Goal: Information Seeking & Learning: Learn about a topic

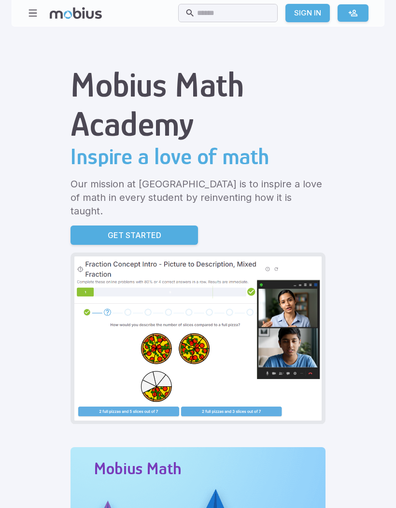
click at [26, 21] on div "Home Math Grade 1 Grade 2 Grade 3 Grade 4 Grade 5 Grade 6 Grade 7 Grade 8 Grade…" at bounding box center [198, 13] width 373 height 27
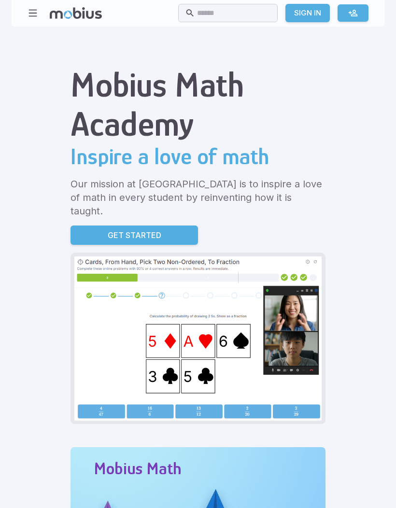
click at [26, 3] on div "Home Math Grade 1 Grade 2 Grade 3 Grade 4 Grade 5 Grade 6 Grade 7 Grade 8 Grade…" at bounding box center [198, 13] width 373 height 27
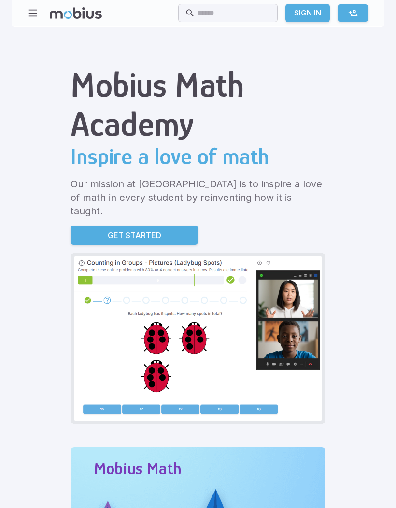
click at [34, 11] on icon "button" at bounding box center [33, 13] width 11 height 11
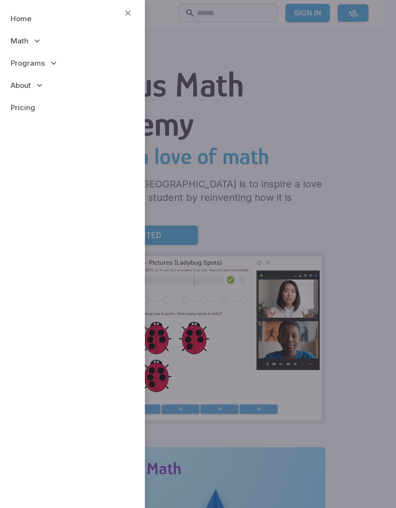
click at [21, 61] on span "Programs" at bounding box center [28, 63] width 34 height 11
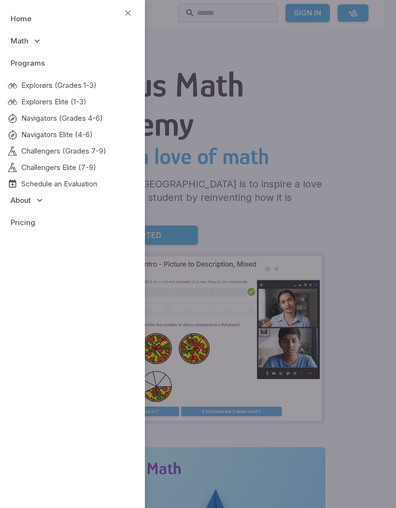
click at [25, 195] on span "About" at bounding box center [21, 200] width 20 height 11
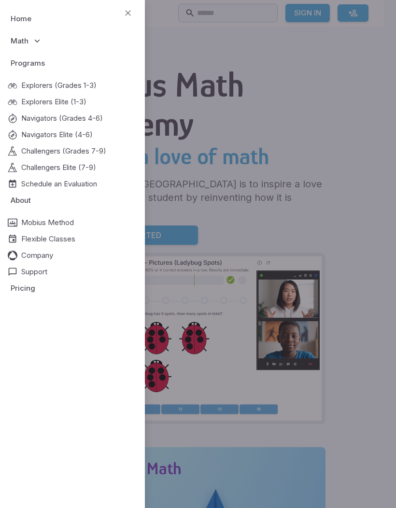
click at [14, 82] on icon at bounding box center [13, 86] width 10 height 10
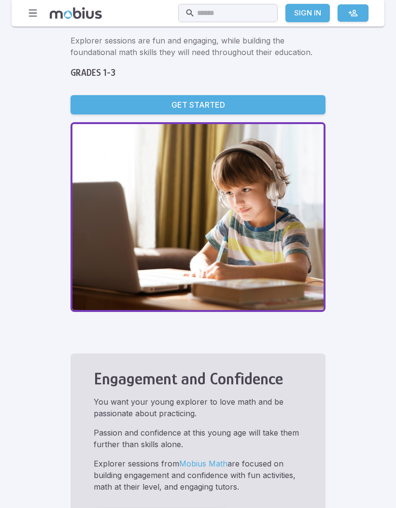
scroll to position [47, 0]
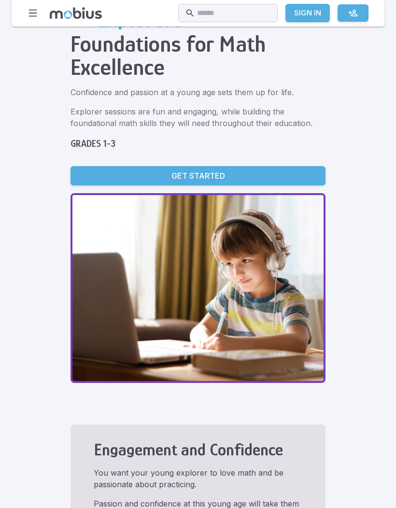
click at [33, 15] on icon "button" at bounding box center [33, 13] width 11 height 11
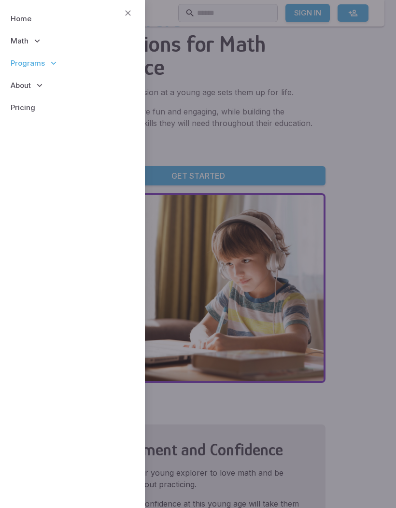
click at [26, 49] on p "Math" at bounding box center [72, 41] width 129 height 22
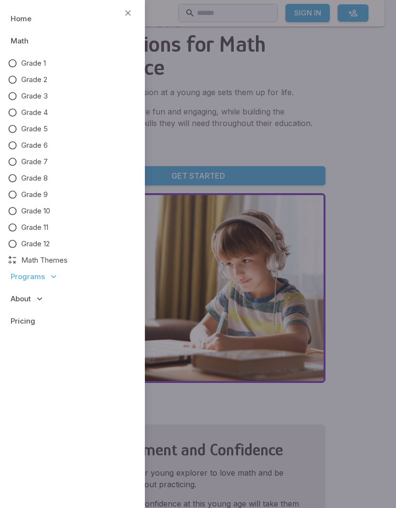
click at [32, 257] on span "Math Themes" at bounding box center [44, 260] width 46 height 11
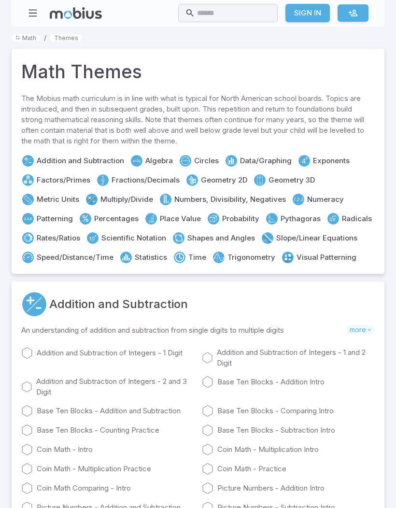
click at [79, 194] on link "Metric Units" at bounding box center [58, 199] width 42 height 11
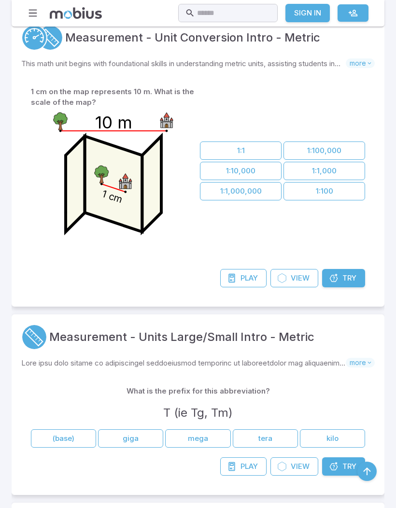
scroll to position [1140, 0]
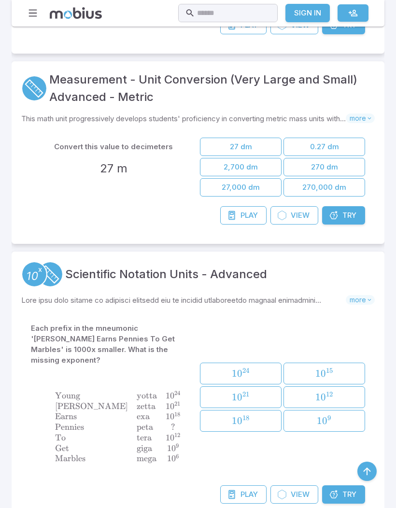
scroll to position [4132, 0]
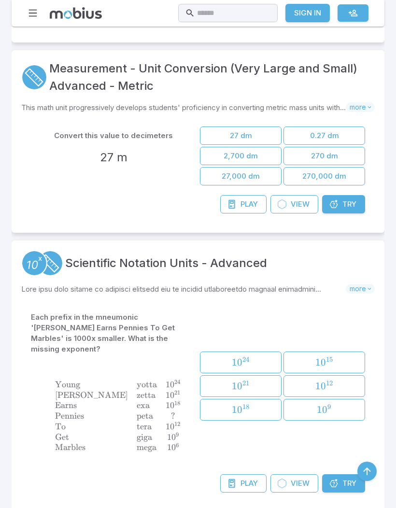
click at [115, 144] on div "Convert this value to decimeters 27 m" at bounding box center [113, 156] width 165 height 59
click at [244, 207] on link "Play Game" at bounding box center [243, 204] width 46 height 18
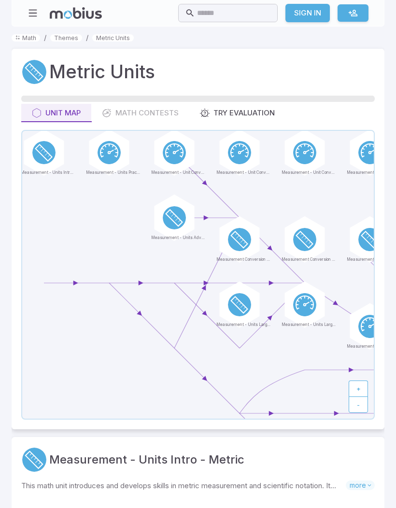
scroll to position [4166, 0]
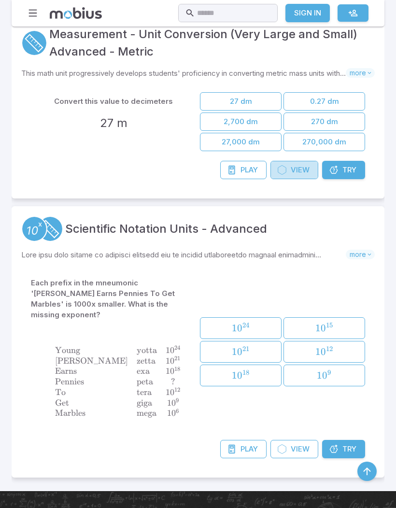
click at [295, 166] on span "View" at bounding box center [300, 170] width 19 height 11
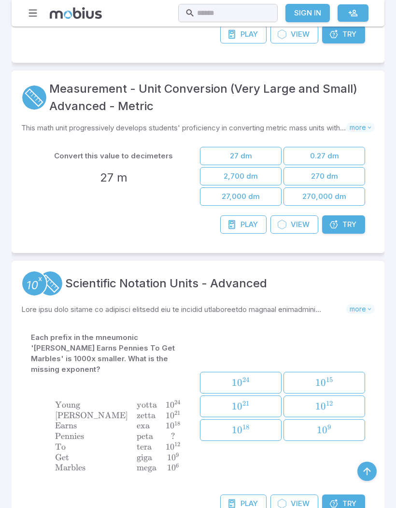
scroll to position [4086, 0]
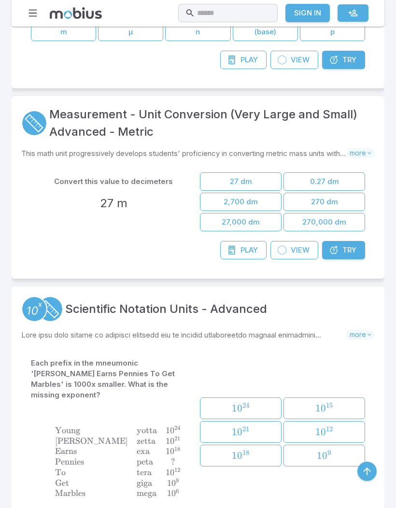
click at [335, 252] on icon at bounding box center [334, 250] width 10 height 10
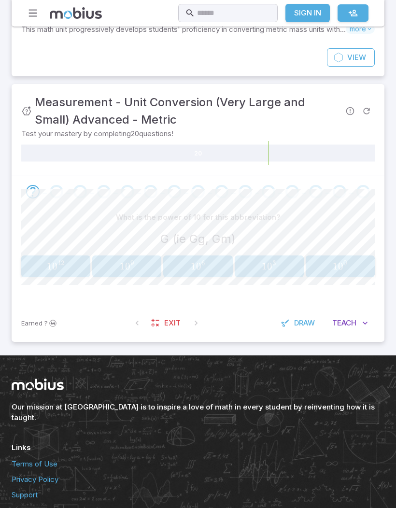
scroll to position [122, 0]
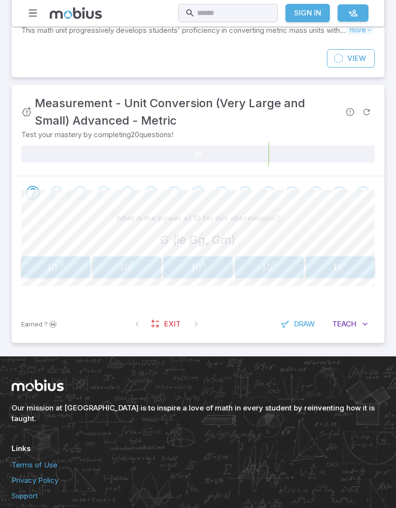
click at [360, 315] on button "Teach Me" at bounding box center [349, 324] width 49 height 18
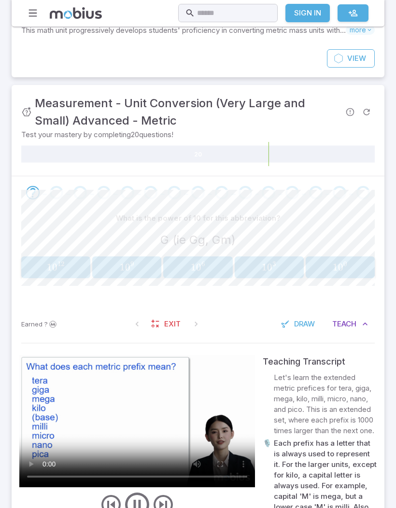
click at [226, 395] on video at bounding box center [137, 421] width 236 height 132
click at [240, 425] on video at bounding box center [137, 421] width 236 height 132
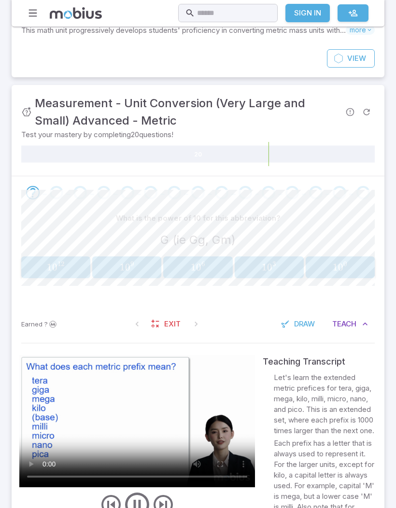
click at [120, 433] on video at bounding box center [137, 421] width 236 height 132
click at [167, 411] on video at bounding box center [137, 421] width 236 height 132
click at [183, 418] on video at bounding box center [137, 421] width 236 height 132
click at [138, 416] on video at bounding box center [137, 421] width 236 height 132
click at [105, 390] on video at bounding box center [137, 421] width 236 height 132
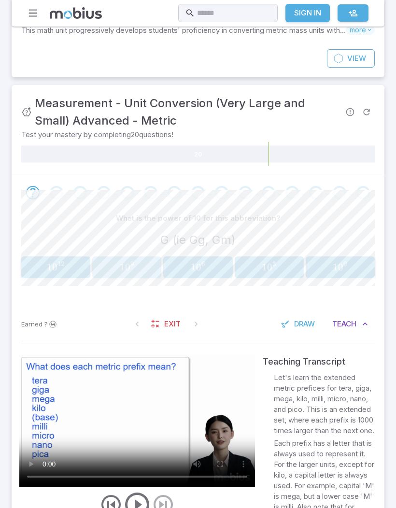
click at [128, 264] on span "0" at bounding box center [127, 267] width 5 height 12
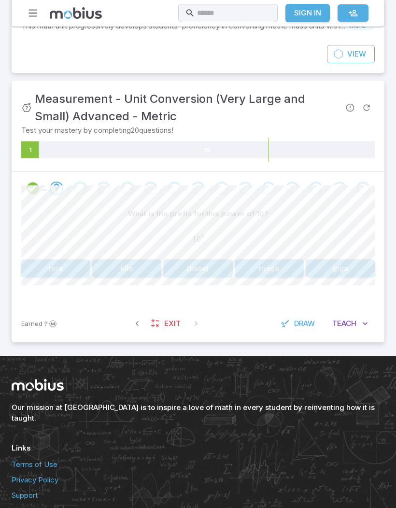
scroll to position [126, 0]
click at [247, 260] on button "mega" at bounding box center [269, 269] width 69 height 18
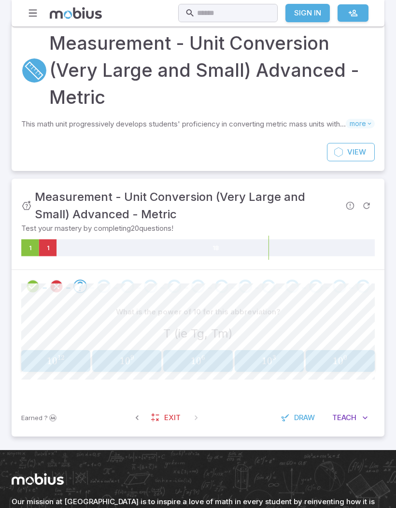
scroll to position [0, 0]
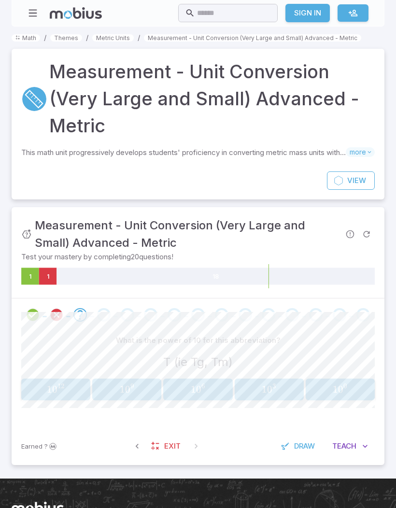
click at [28, 93] on circle at bounding box center [34, 99] width 24 height 24
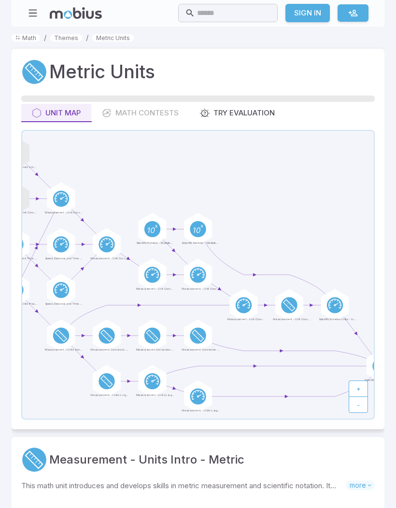
click at [137, 105] on div "Unit Map Math Contests Try Evaluation" at bounding box center [197, 113] width 353 height 18
click at [68, 39] on link "Themes" at bounding box center [66, 37] width 32 height 7
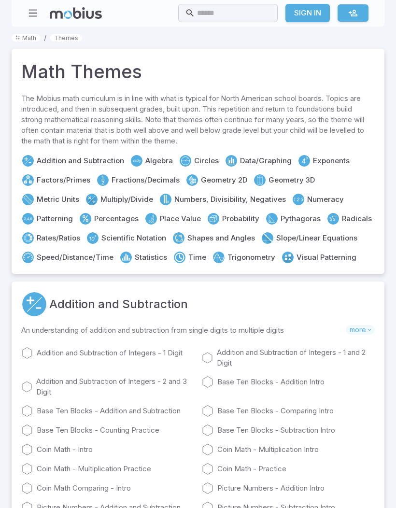
click at [282, 238] on link "Slope/Linear Equations" at bounding box center [316, 238] width 81 height 11
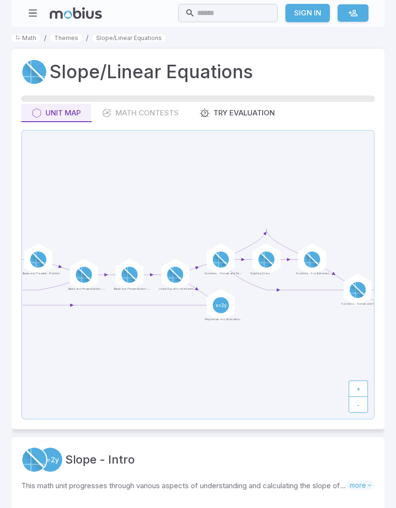
click at [63, 40] on link "Themes" at bounding box center [66, 37] width 32 height 7
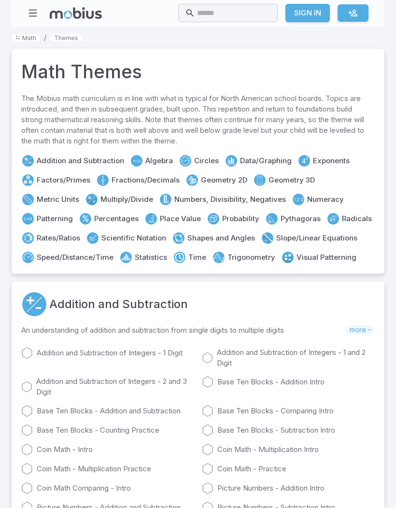
click at [94, 222] on link "Percentages" at bounding box center [116, 218] width 44 height 11
click at [154, 157] on link "Algebra" at bounding box center [159, 160] width 28 height 11
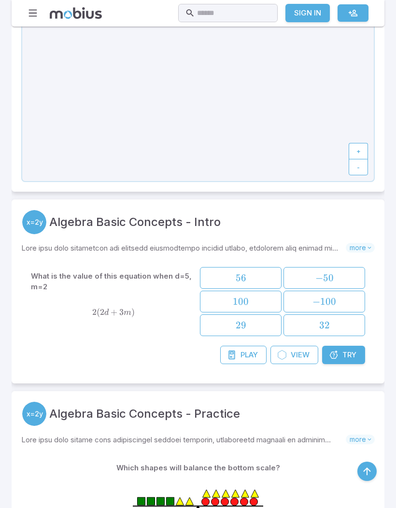
scroll to position [282, 0]
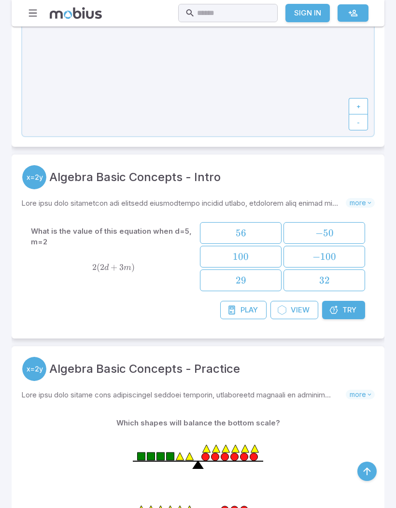
click at [351, 296] on div "What is the value of this equation when d=5, m=2 2 ( 2 d + 3 m ) 2(2d + 3m) 2 (…" at bounding box center [198, 261] width 334 height 79
click at [342, 312] on span "Try" at bounding box center [349, 310] width 14 height 11
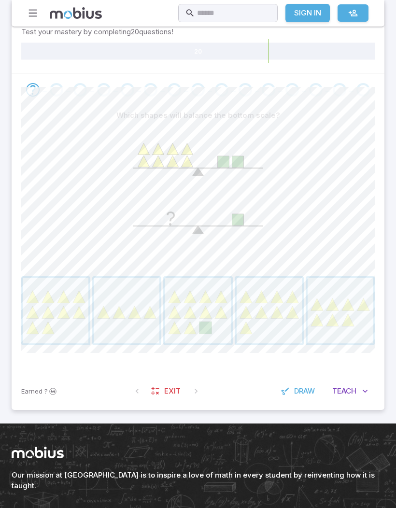
scroll to position [152, 0]
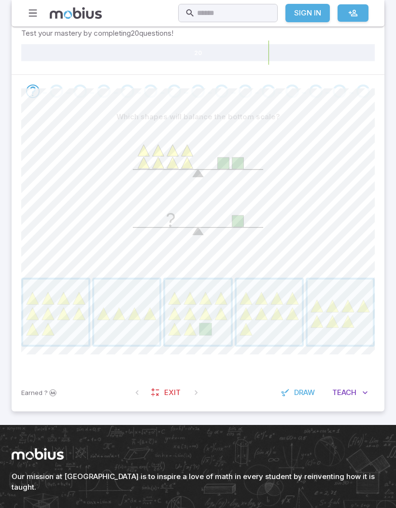
click at [357, 397] on button "Teach Me" at bounding box center [349, 392] width 49 height 18
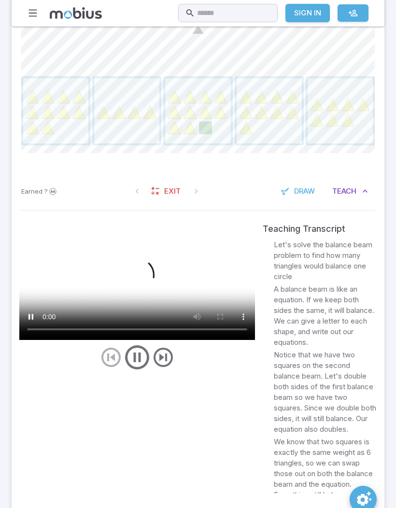
scroll to position [360, 0]
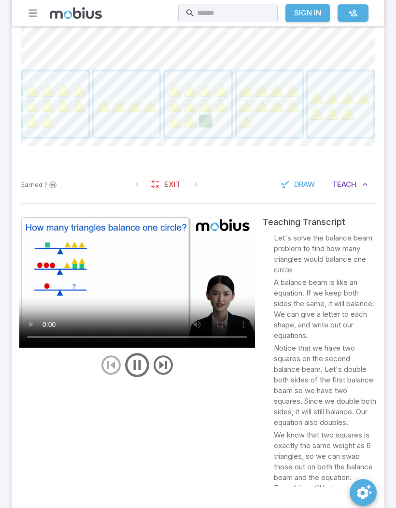
click at [294, 282] on p "A balance beam is like an equation. If we keep both sides the same, it will bal…" at bounding box center [325, 309] width 103 height 64
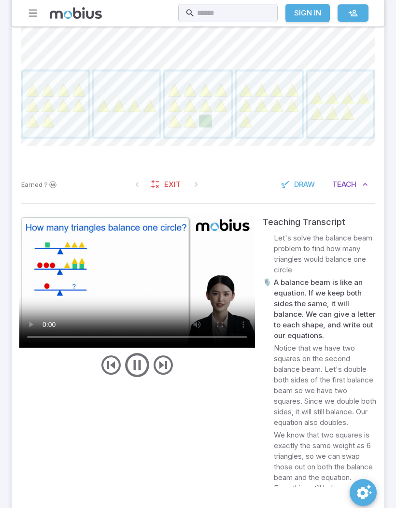
click at [309, 254] on p "Let's solve the balance beam problem to find how many triangles would balance o…" at bounding box center [325, 254] width 103 height 42
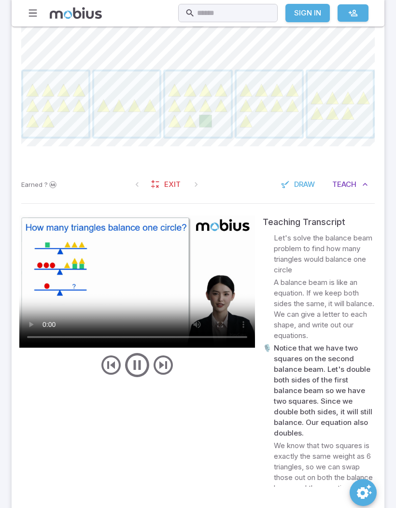
click at [144, 359] on icon "play/pause/restart" at bounding box center [137, 365] width 29 height 29
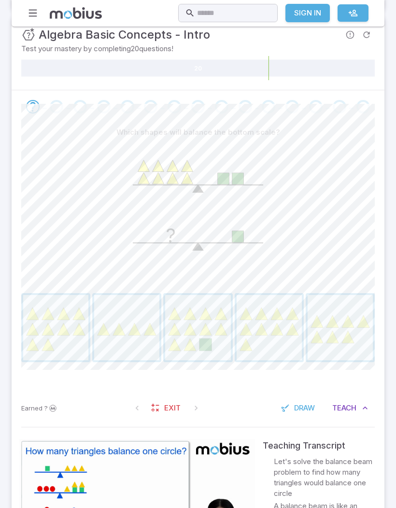
scroll to position [137, 0]
click at [108, 373] on div "Which shapes will balance the bottom scale? ? Canvas actions 100 % Exit zen mode" at bounding box center [197, 256] width 353 height 266
click at [125, 326] on span "button" at bounding box center [126, 327] width 65 height 65
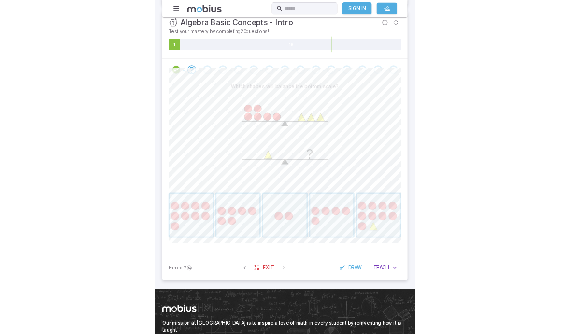
scroll to position [226, 0]
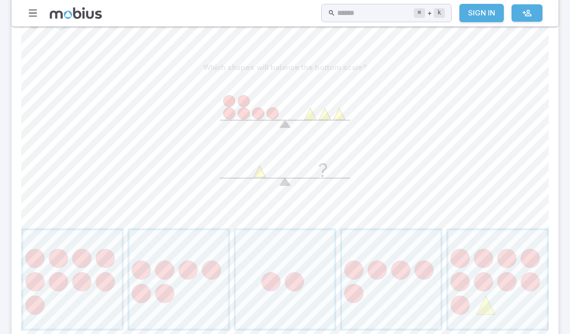
click at [275, 284] on span "button" at bounding box center [285, 279] width 99 height 99
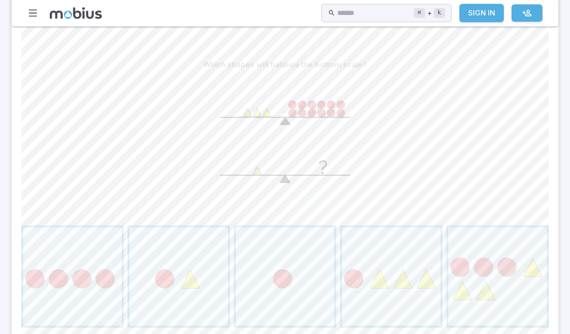
scroll to position [227, 0]
click at [371, 76] on div "?" at bounding box center [284, 150] width 527 height 148
click at [67, 312] on span "button" at bounding box center [72, 278] width 99 height 99
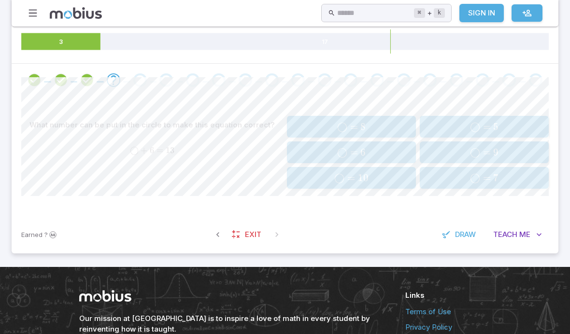
scroll to position [169, 0]
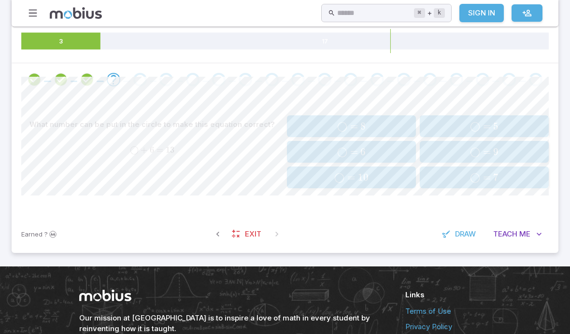
click at [395, 181] on span "◯ = 7" at bounding box center [484, 177] width 123 height 12
click at [395, 152] on span "◯ = 4" at bounding box center [484, 152] width 123 height 12
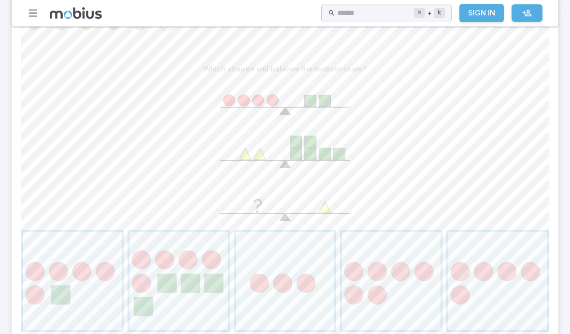
scroll to position [226, 0]
click at [267, 267] on span "button" at bounding box center [285, 279] width 99 height 99
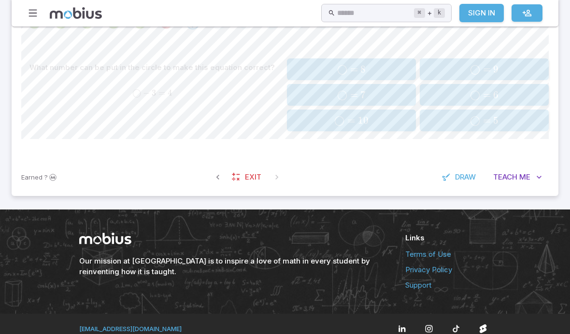
scroll to position [200, 0]
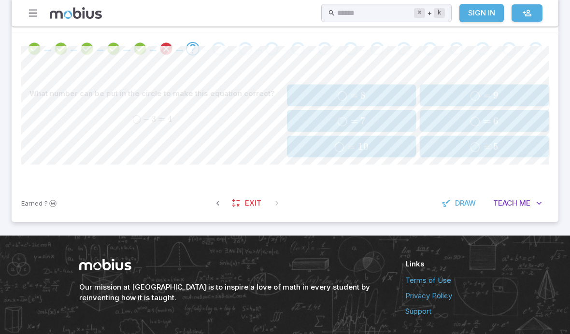
click at [215, 203] on icon "button" at bounding box center [218, 203] width 10 height 10
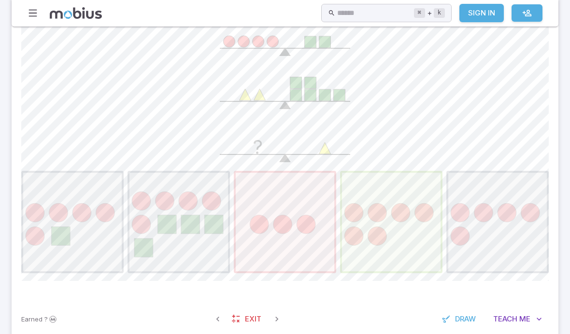
scroll to position [284, 0]
click at [278, 319] on icon "button" at bounding box center [277, 319] width 10 height 10
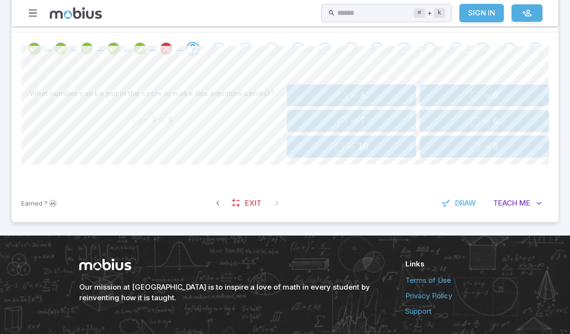
click at [319, 118] on span "◯ = 7" at bounding box center [351, 121] width 123 height 12
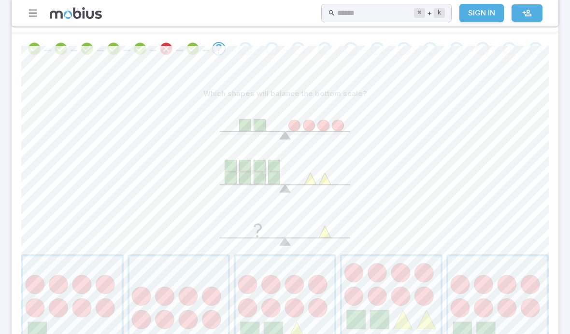
click at [363, 294] on span "button" at bounding box center [391, 305] width 99 height 99
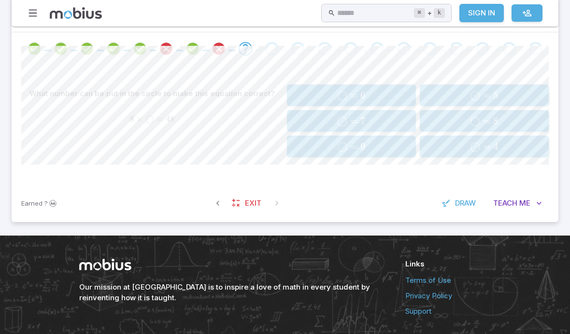
click at [216, 195] on button "button" at bounding box center [217, 203] width 17 height 17
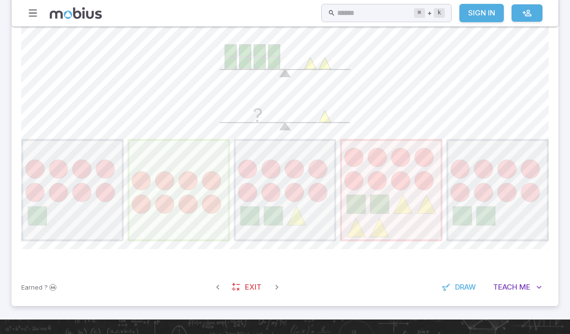
scroll to position [322, 0]
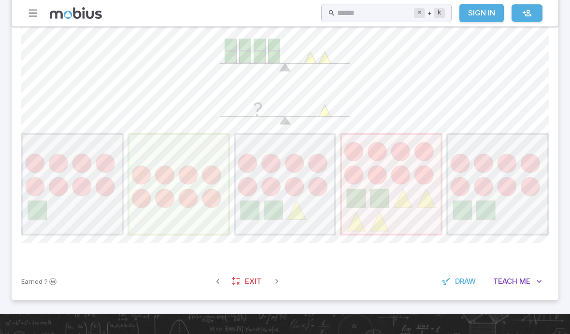
click at [276, 284] on icon "button" at bounding box center [277, 282] width 10 height 10
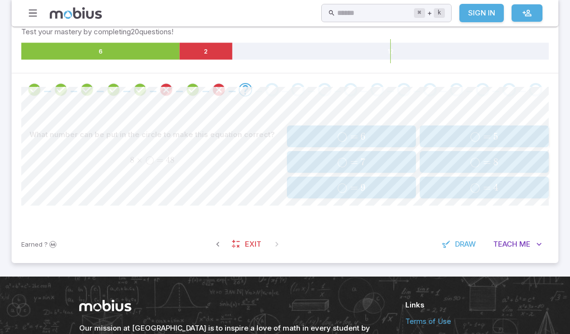
scroll to position [160, 0]
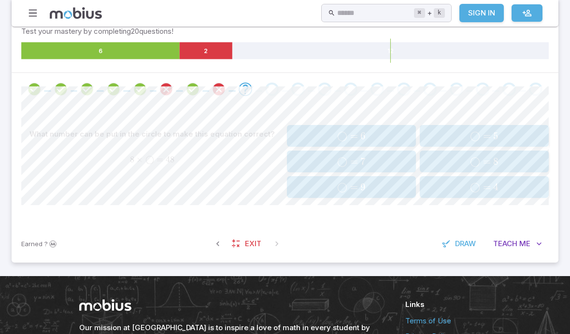
click at [308, 130] on span "◯ = 6" at bounding box center [351, 136] width 123 height 12
click at [395, 126] on button "◯ = 9 \bigcirc = 9 ◯ = 9" at bounding box center [484, 136] width 129 height 22
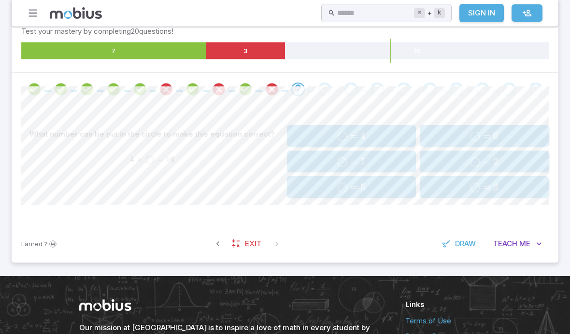
click at [326, 125] on button "◯ = 4 \bigcirc = 4 ◯ = 4" at bounding box center [351, 136] width 129 height 22
click at [395, 136] on span "◯ = 6" at bounding box center [484, 136] width 123 height 12
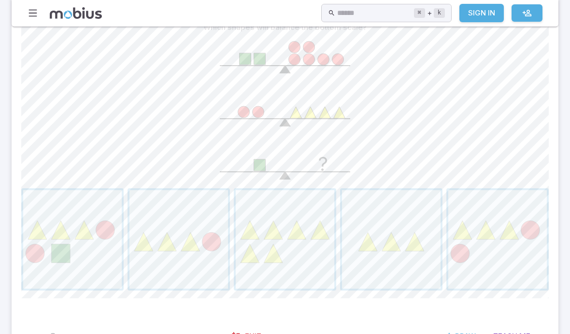
click at [212, 331] on button "button" at bounding box center [217, 336] width 17 height 17
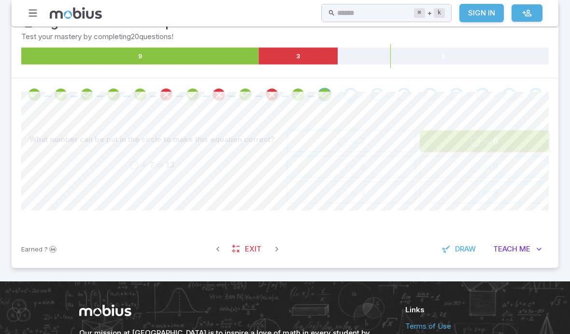
scroll to position [154, 0]
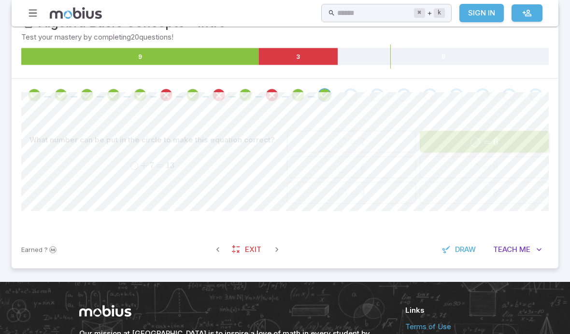
click at [217, 252] on icon "button" at bounding box center [218, 250] width 10 height 10
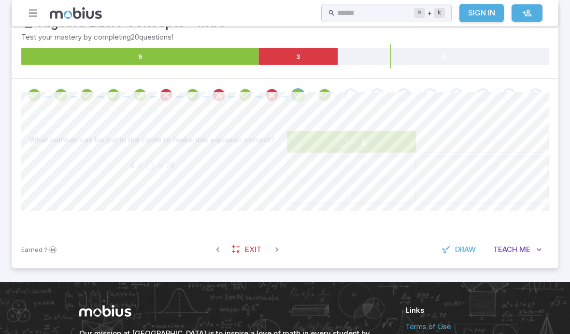
click at [215, 256] on button "button" at bounding box center [217, 249] width 17 height 17
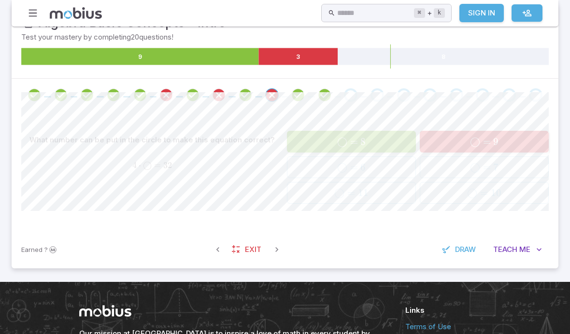
click at [213, 251] on icon "button" at bounding box center [218, 250] width 10 height 10
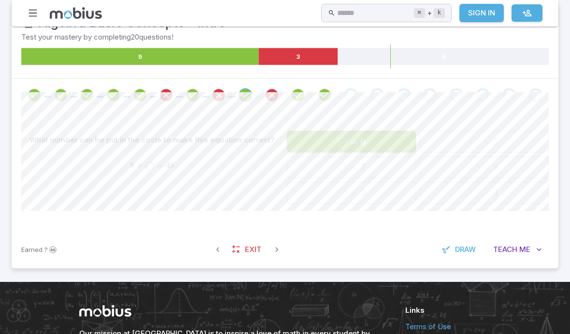
click at [209, 249] on button "button" at bounding box center [217, 249] width 17 height 17
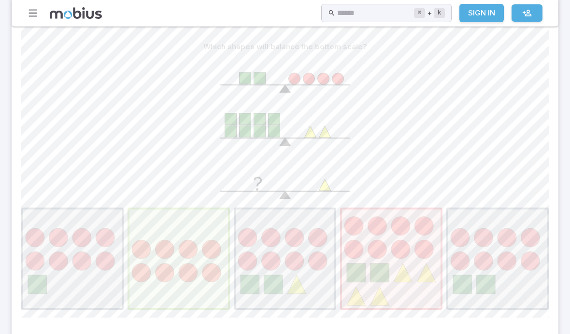
scroll to position [241, 0]
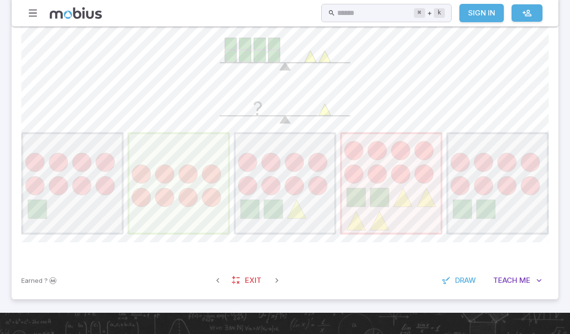
click at [276, 285] on button "button" at bounding box center [276, 280] width 17 height 17
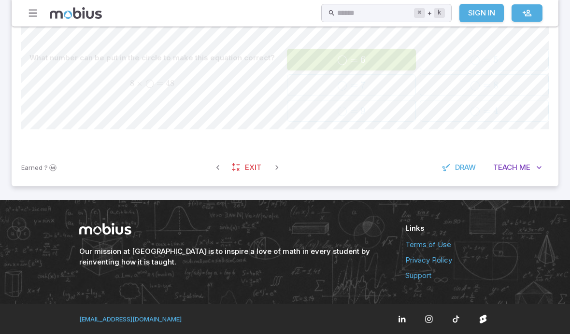
scroll to position [200, 0]
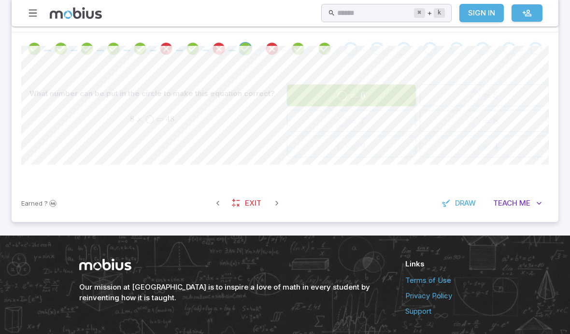
click at [276, 195] on button "button" at bounding box center [276, 203] width 17 height 17
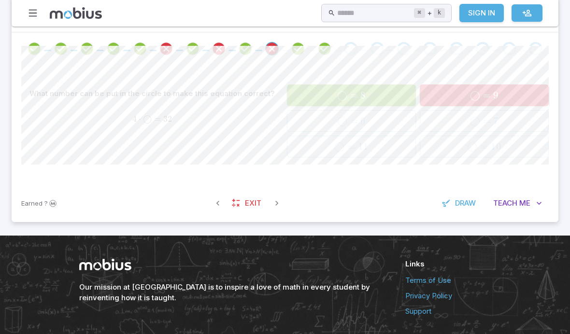
click at [277, 207] on button "button" at bounding box center [276, 203] width 17 height 17
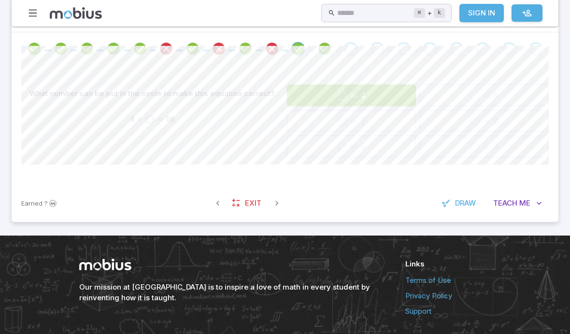
click at [281, 203] on button "button" at bounding box center [276, 203] width 17 height 17
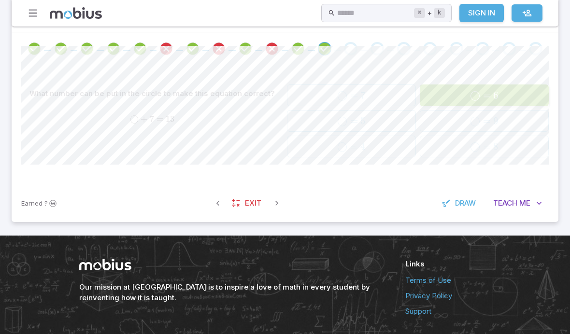
click at [278, 202] on icon "button" at bounding box center [277, 203] width 10 height 10
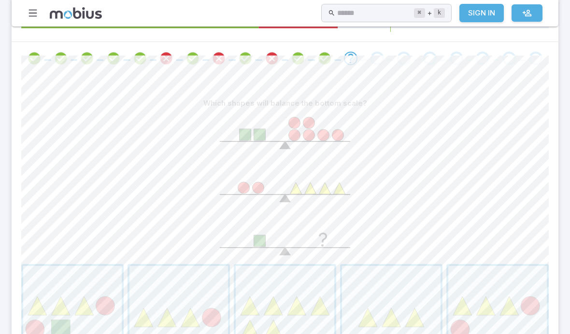
scroll to position [207, 0]
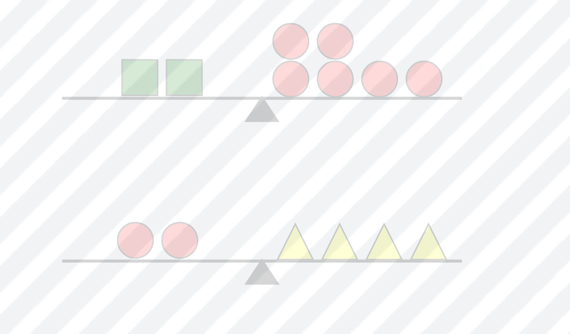
click at [212, 96] on icon "?" at bounding box center [284, 168] width 145 height 145
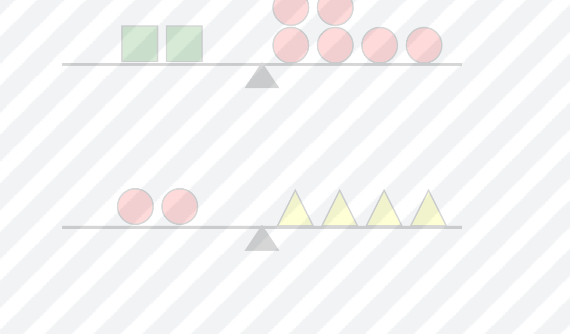
click at [212, 96] on icon "?" at bounding box center [284, 168] width 145 height 145
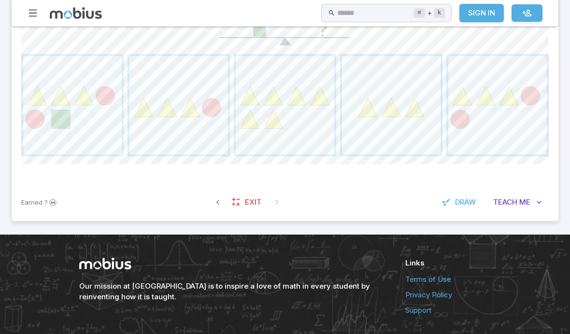
scroll to position [400, 0]
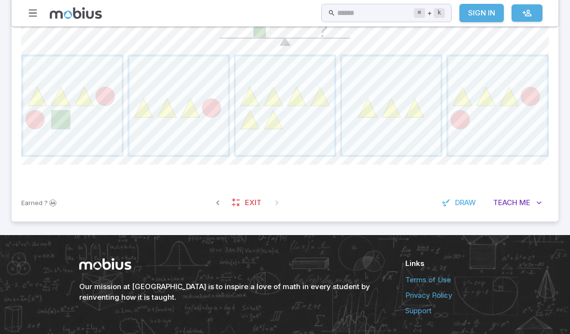
click at [395, 198] on span "Teach" at bounding box center [505, 203] width 24 height 11
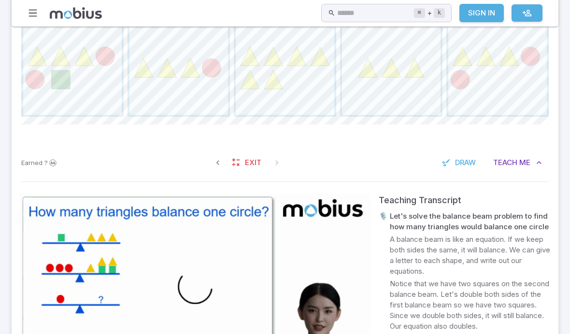
scroll to position [514, 0]
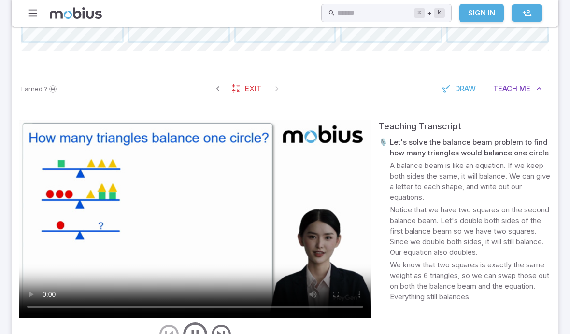
click at [203, 226] on video at bounding box center [195, 219] width 352 height 198
click at [193, 227] on video at bounding box center [195, 219] width 352 height 198
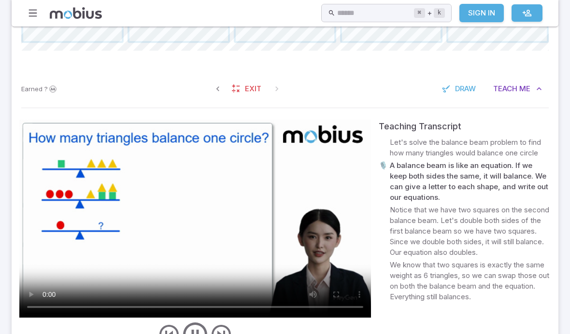
click at [177, 339] on icon "previous" at bounding box center [168, 334] width 23 height 23
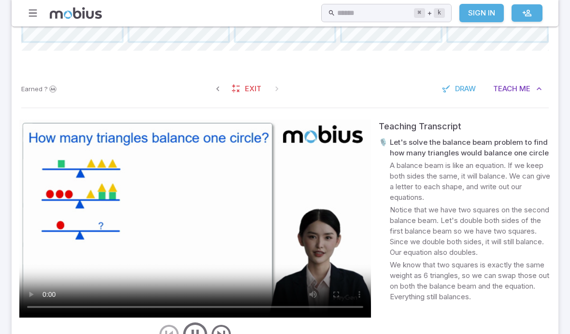
click at [192, 333] on icon "play/pause/restart" at bounding box center [195, 334] width 29 height 29
click at [139, 184] on video at bounding box center [195, 219] width 352 height 198
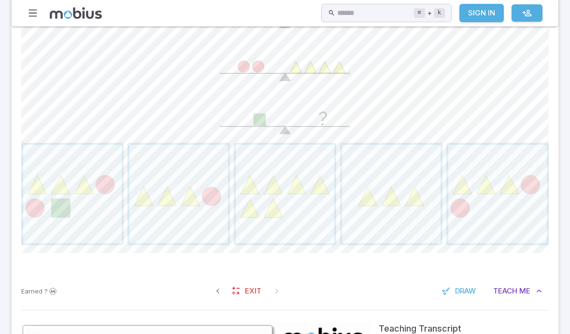
scroll to position [469, 0]
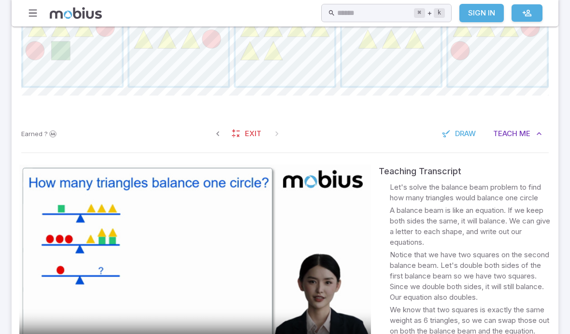
click at [395, 291] on p "Notice that we have two squares on the second balance beam. Let's double both s…" at bounding box center [470, 276] width 161 height 53
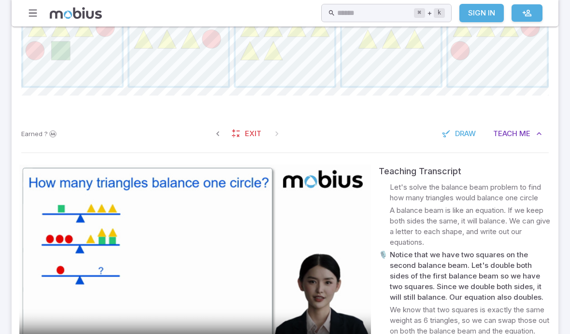
scroll to position [0, 0]
click at [245, 218] on video at bounding box center [195, 264] width 352 height 198
click at [186, 259] on video at bounding box center [195, 264] width 352 height 198
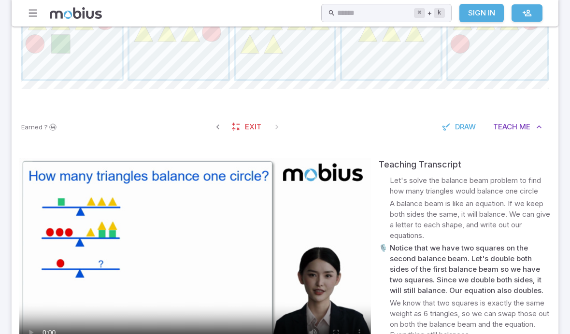
scroll to position [476, 0]
click at [213, 218] on video at bounding box center [195, 257] width 352 height 198
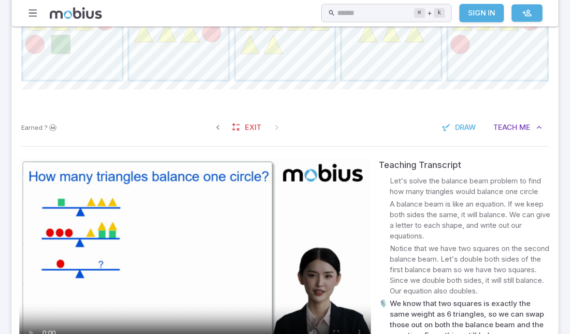
click at [313, 160] on video at bounding box center [195, 257] width 352 height 198
click at [202, 251] on video at bounding box center [195, 257] width 352 height 198
click at [242, 198] on video at bounding box center [195, 257] width 352 height 198
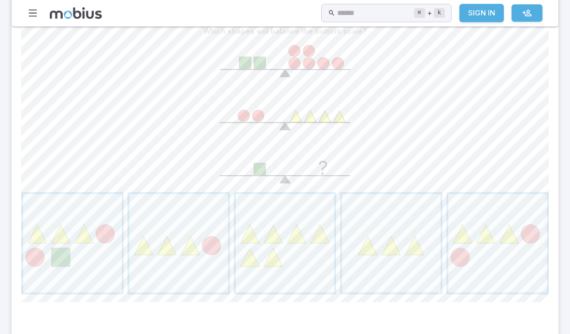
scroll to position [257, 0]
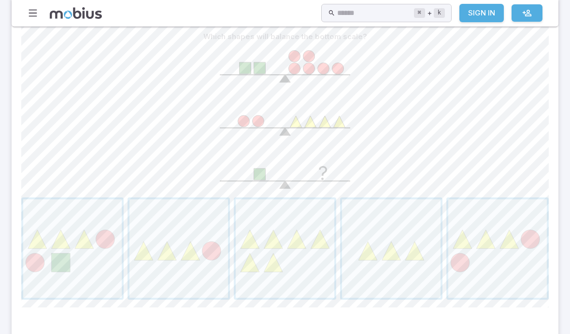
click at [395, 254] on span "button" at bounding box center [497, 248] width 99 height 99
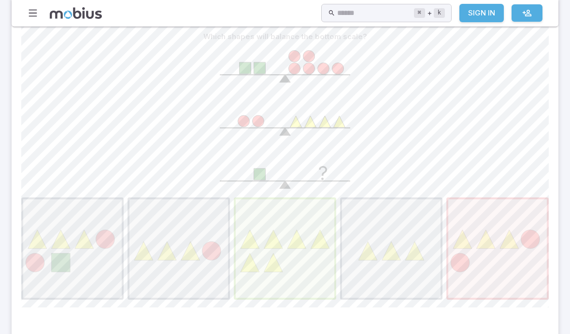
scroll to position [200, 0]
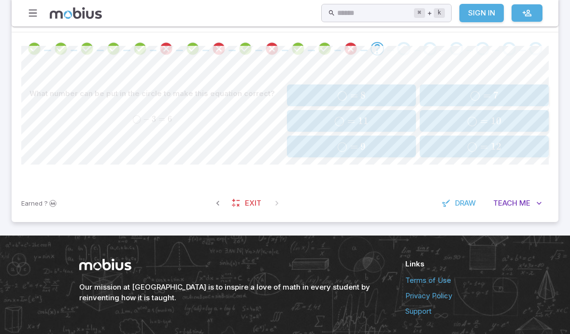
click at [213, 216] on div "Earned ? Exit Draw Teach Me" at bounding box center [285, 203] width 547 height 38
click at [216, 199] on icon "button" at bounding box center [218, 203] width 10 height 10
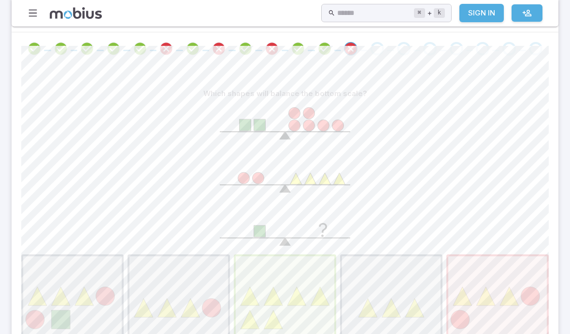
click at [0, 141] on section "Math / Themes / Algebra / Algebra Basic Concepts - Intro Algebra Basic Concepts…" at bounding box center [285, 130] width 570 height 609
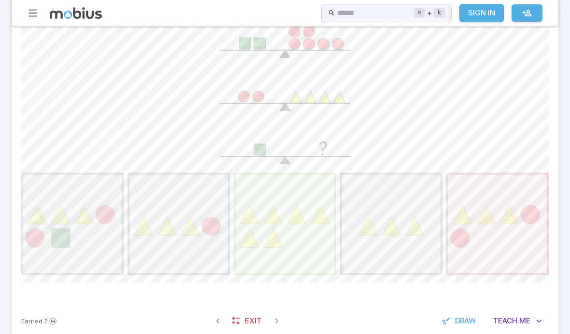
scroll to position [309, 0]
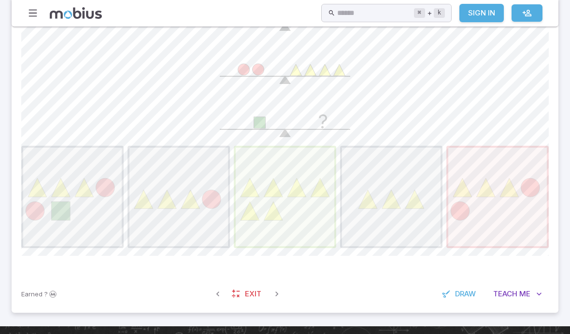
click at [275, 293] on icon "button" at bounding box center [277, 294] width 10 height 10
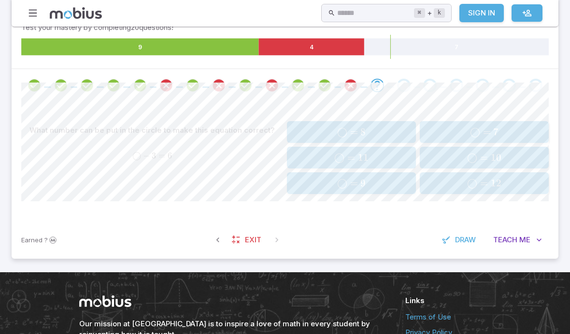
scroll to position [164, 0]
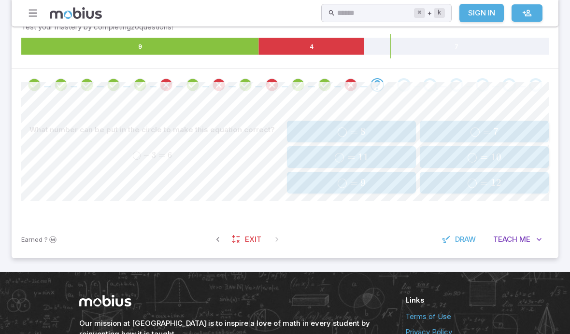
click at [386, 183] on span "◯ = 9" at bounding box center [351, 183] width 123 height 12
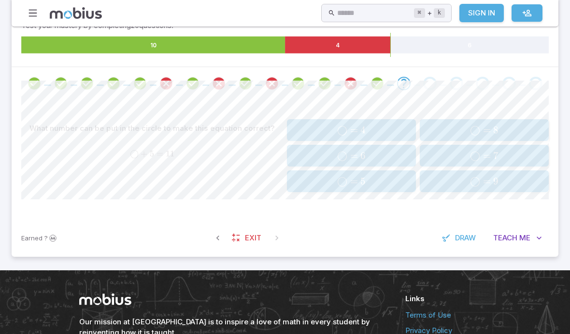
scroll to position [167, 0]
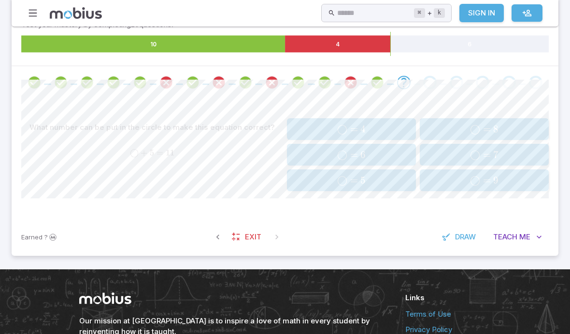
click at [382, 151] on span "◯ = 6" at bounding box center [351, 155] width 123 height 12
click at [366, 177] on span "9" at bounding box center [362, 180] width 5 height 12
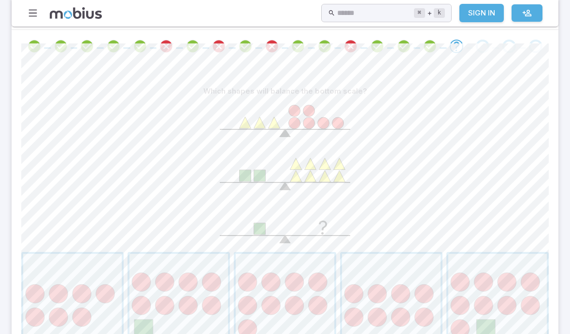
scroll to position [203, 0]
click at [82, 295] on span "button" at bounding box center [72, 303] width 99 height 99
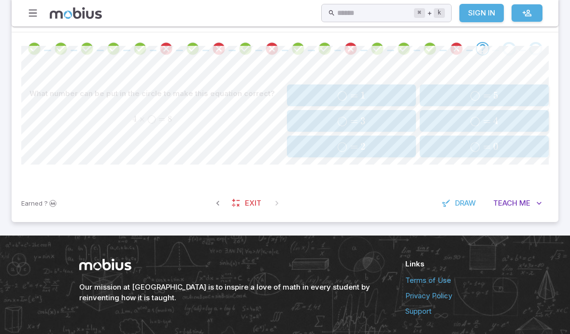
click at [219, 195] on button "button" at bounding box center [217, 203] width 17 height 17
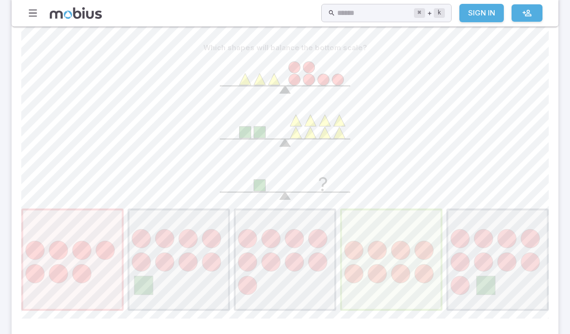
scroll to position [298, 0]
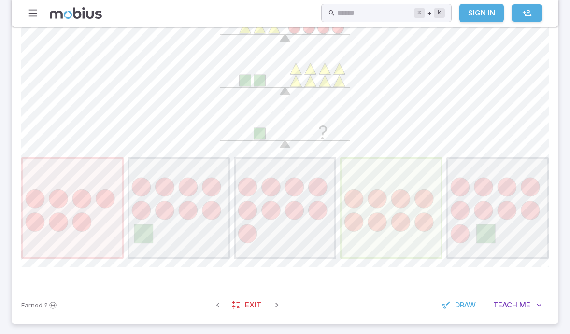
click at [277, 307] on icon "button" at bounding box center [277, 305] width 10 height 10
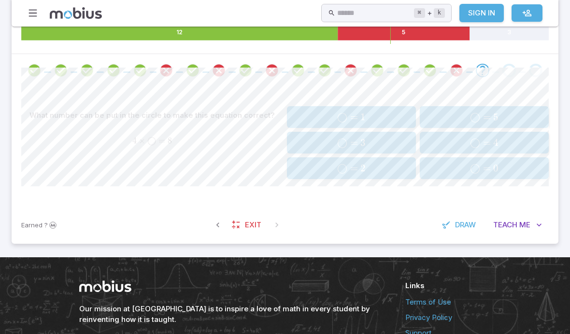
scroll to position [171, 0]
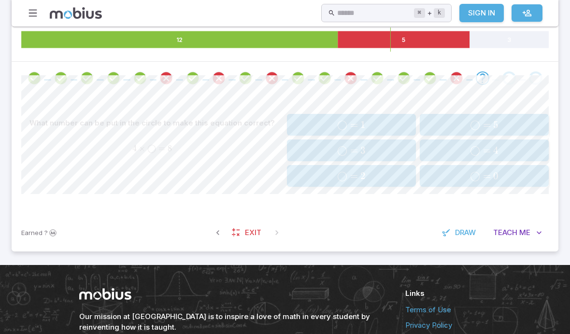
click at [381, 174] on span "◯ = 2" at bounding box center [351, 176] width 123 height 12
click at [383, 178] on span "◯ = 8" at bounding box center [351, 176] width 123 height 12
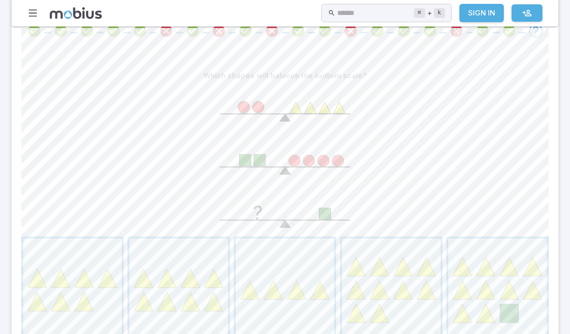
scroll to position [218, 0]
click at [85, 292] on span "button" at bounding box center [72, 288] width 99 height 99
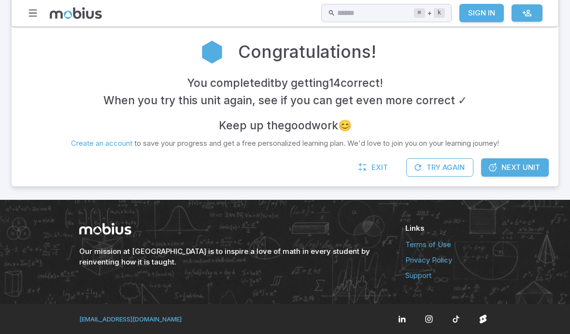
scroll to position [171, 0]
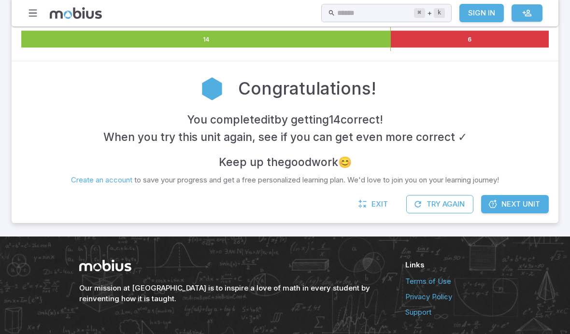
click at [395, 195] on button "Try Again" at bounding box center [439, 204] width 67 height 18
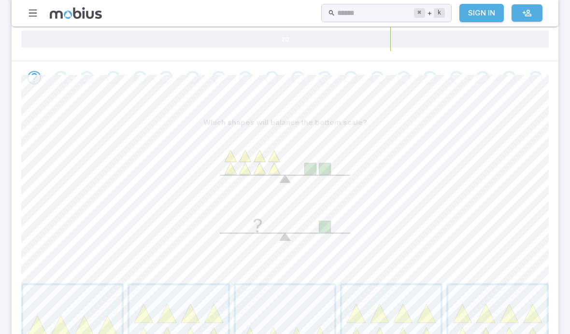
click at [252, 344] on span "button" at bounding box center [285, 334] width 99 height 99
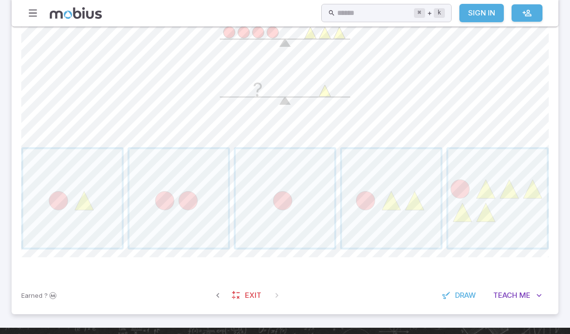
scroll to position [324, 0]
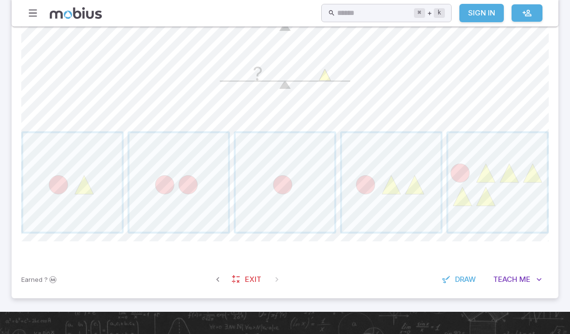
click at [212, 268] on div "Earned ? Exit Draw Teach Me" at bounding box center [285, 280] width 547 height 38
click at [209, 282] on button "button" at bounding box center [217, 279] width 17 height 17
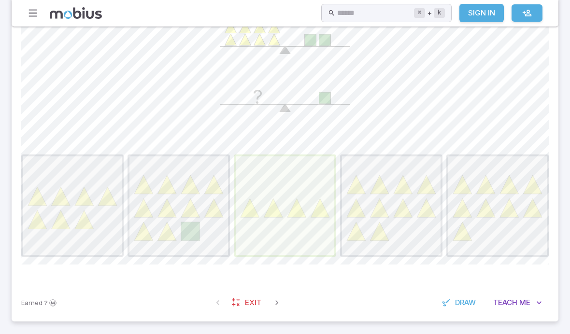
scroll to position [309, 0]
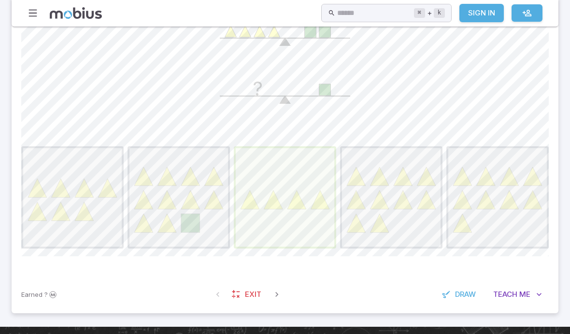
click at [273, 294] on icon "button" at bounding box center [277, 295] width 10 height 10
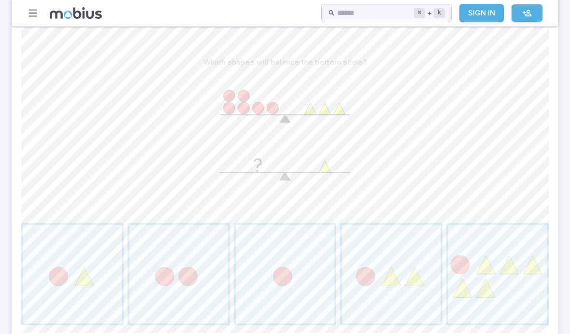
scroll to position [234, 0]
click at [165, 276] on span "button" at bounding box center [178, 272] width 99 height 99
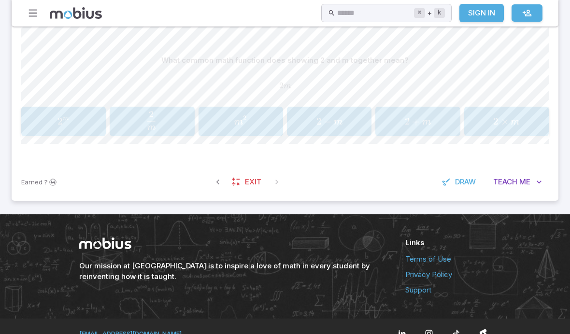
scroll to position [213, 0]
